Goal: Information Seeking & Learning: Learn about a topic

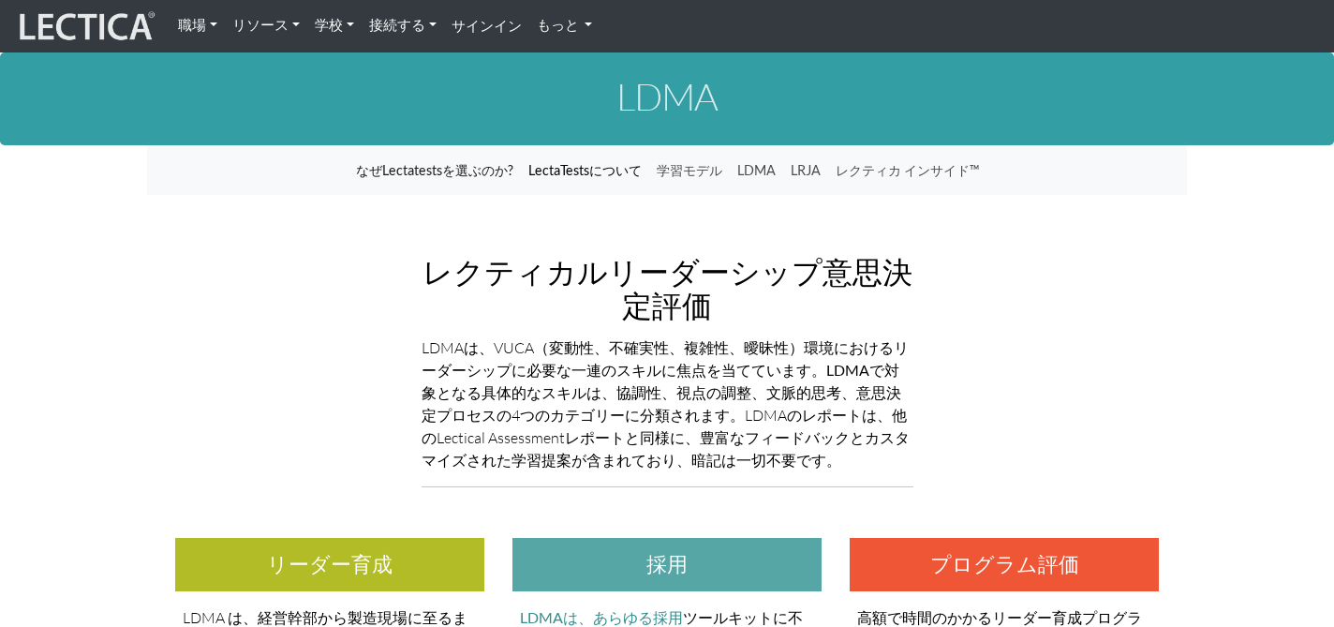
click at [570, 171] on font "LectaTestsについて" at bounding box center [584, 170] width 113 height 16
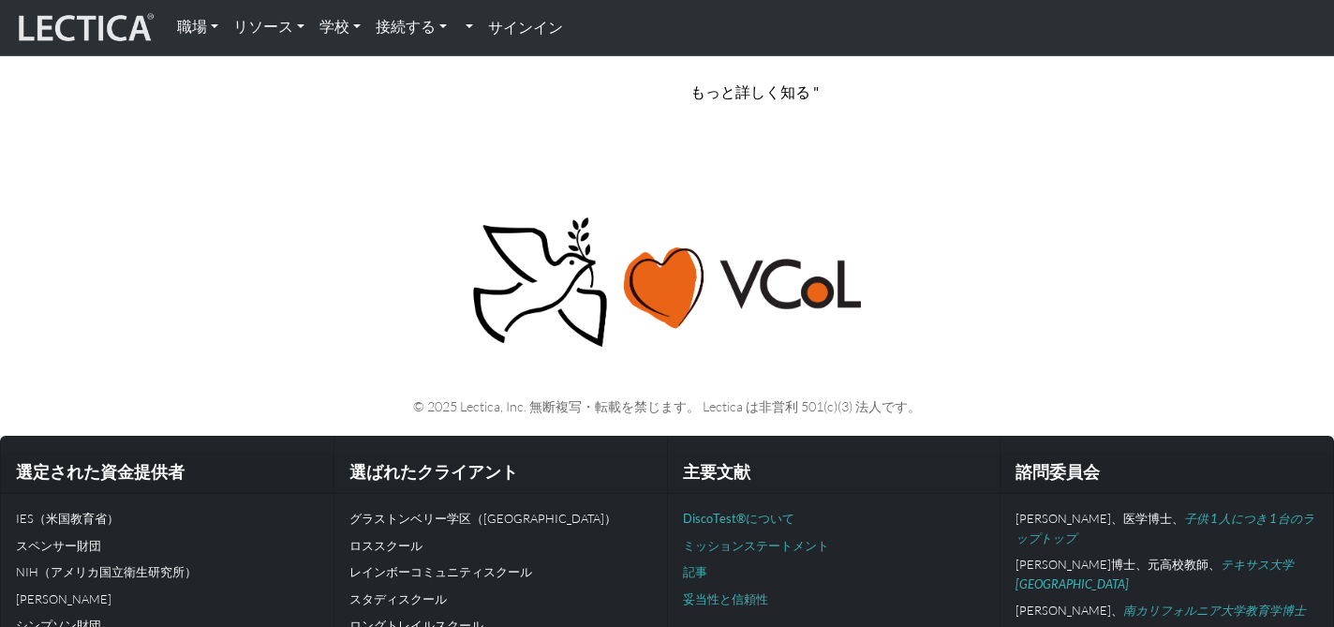
scroll to position [2591, 0]
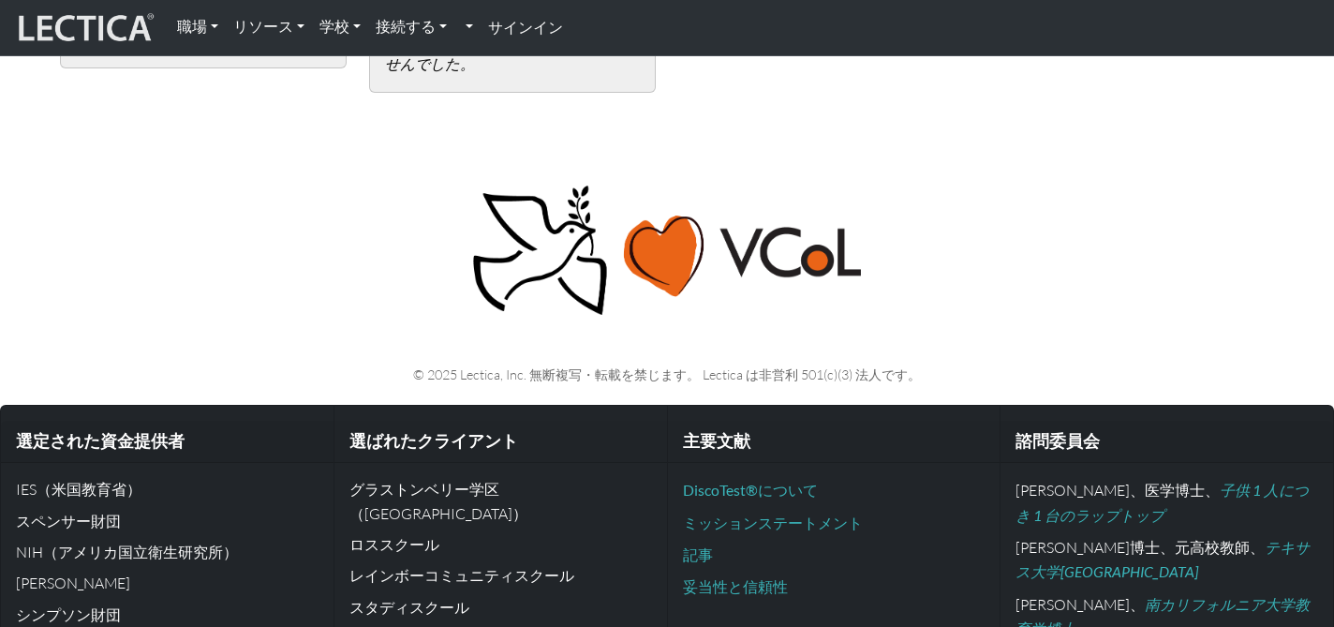
scroll to position [4667, 0]
